Goal: Task Accomplishment & Management: Complete application form

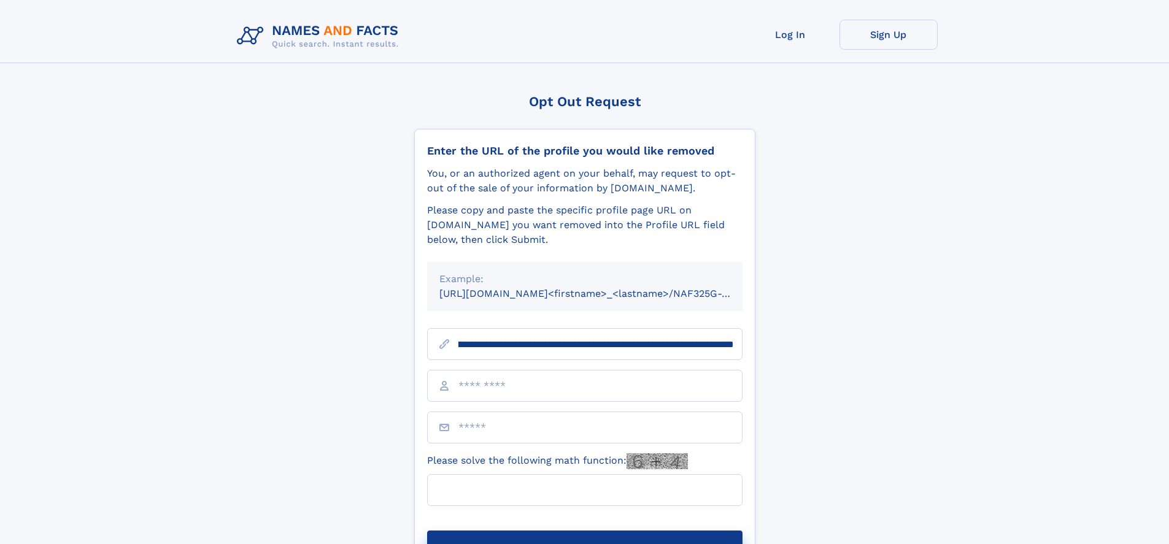
scroll to position [0, 144]
type input "**********"
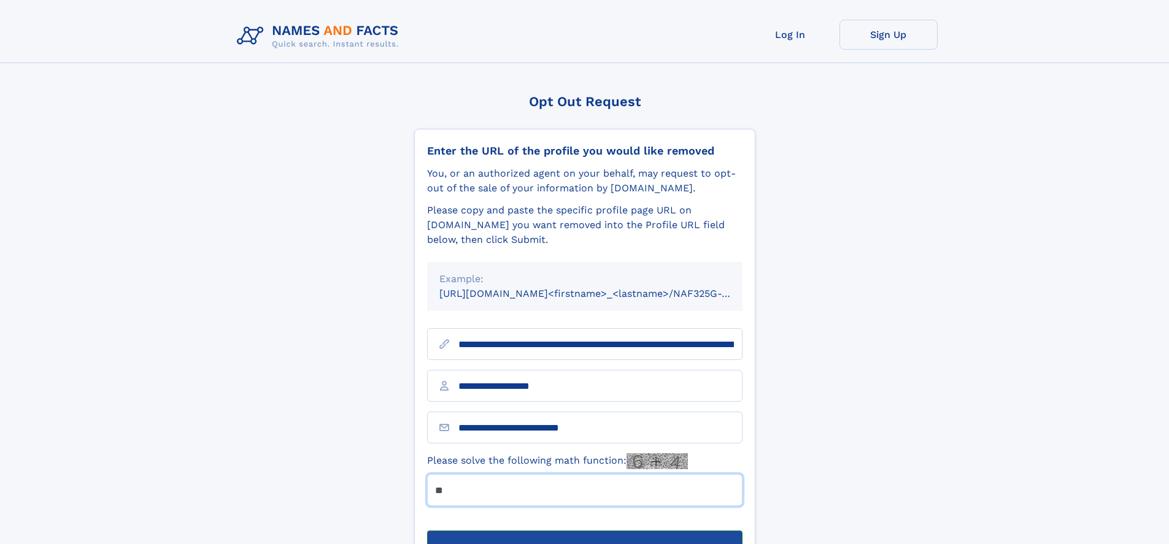
type input "**"
click at [584, 531] on button "Submit Opt Out Request" at bounding box center [584, 550] width 315 height 39
